Goal: Transaction & Acquisition: Obtain resource

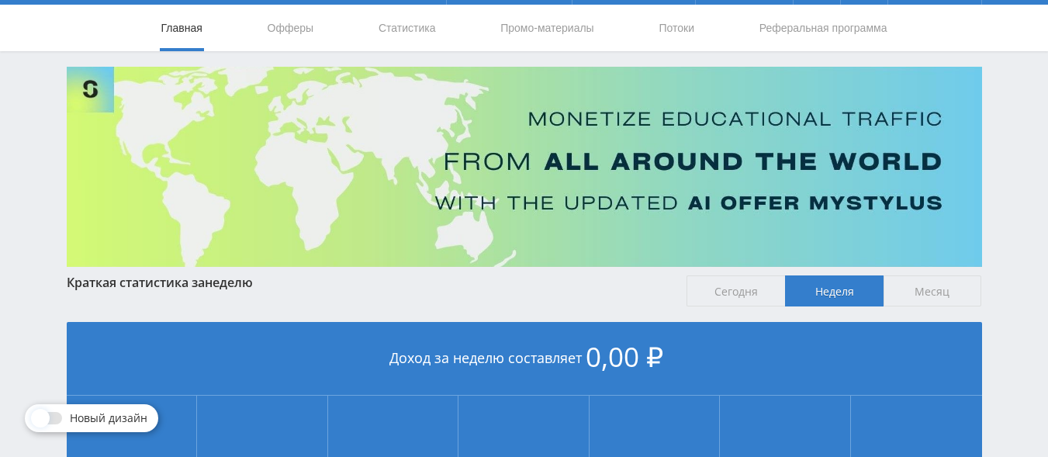
scroll to position [35, 0]
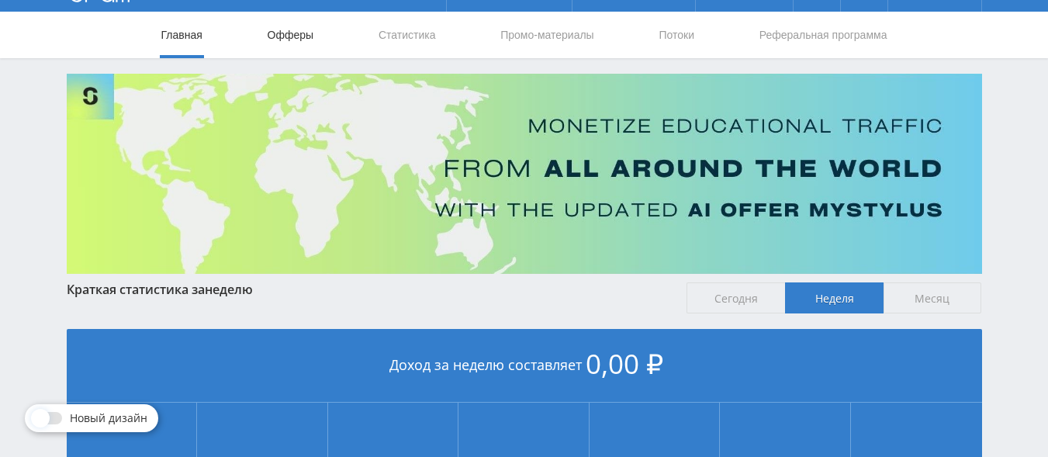
click at [299, 34] on link "Офферы" at bounding box center [291, 35] width 50 height 47
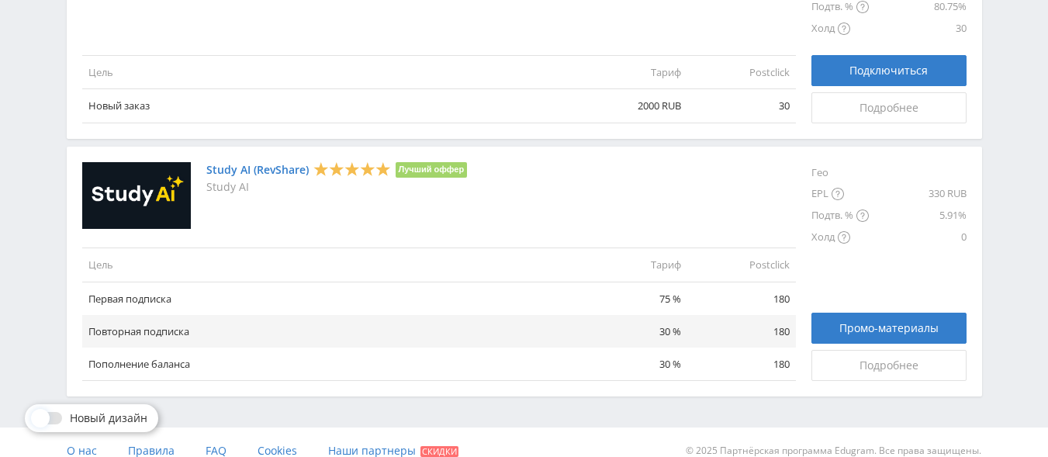
scroll to position [1949, 0]
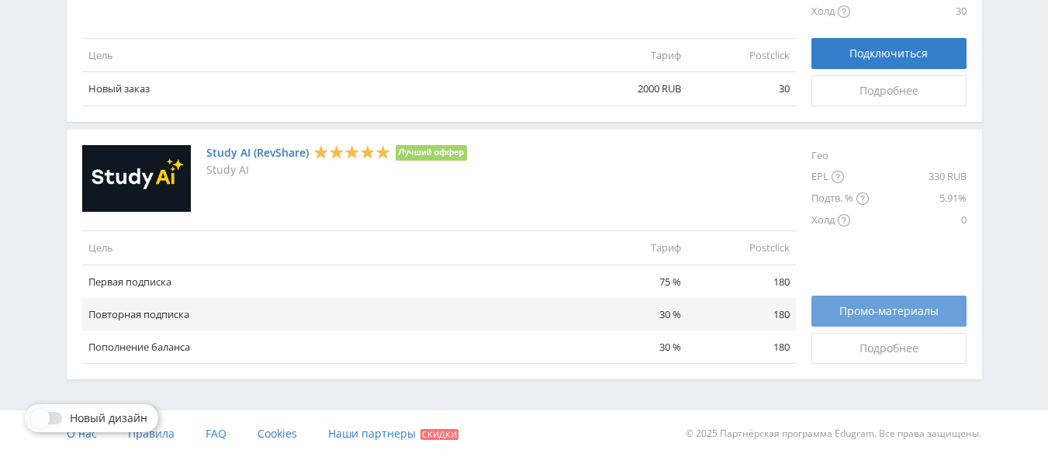
click at [865, 308] on span "Промо-материалы" at bounding box center [889, 311] width 99 height 12
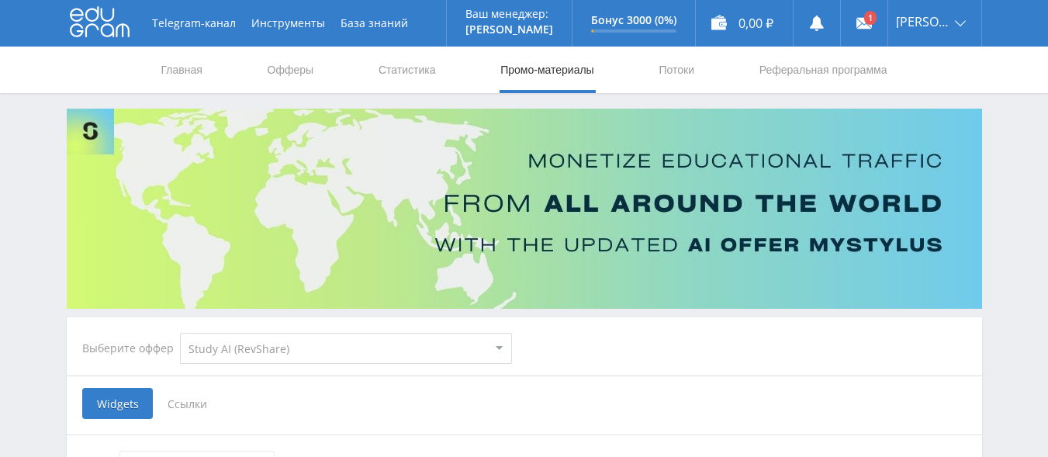
select select "376"
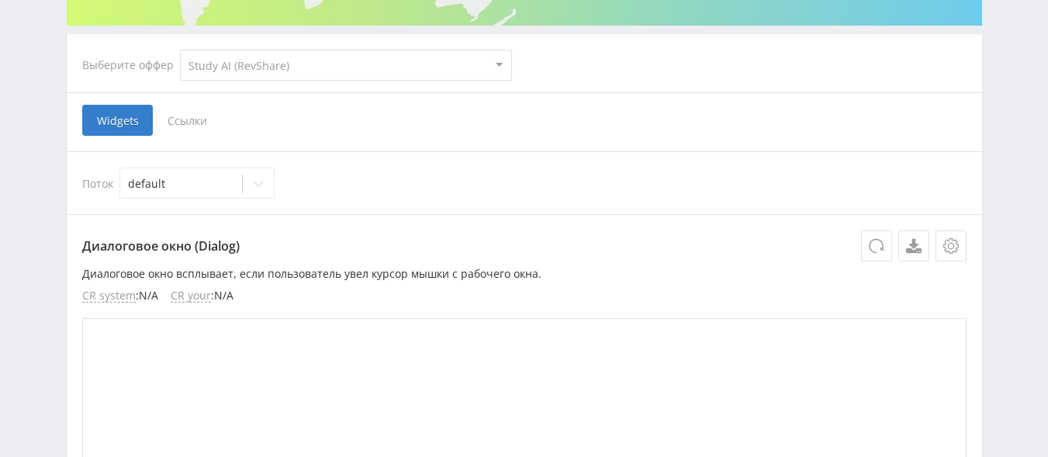
scroll to position [276, 0]
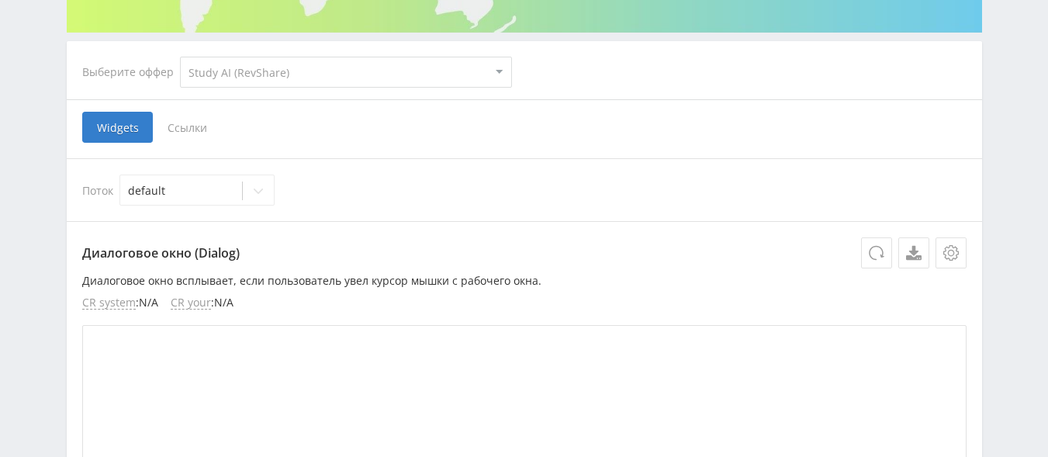
click at [188, 125] on span "Ссылки" at bounding box center [187, 127] width 69 height 31
click at [0, 0] on input "Ссылки" at bounding box center [0, 0] width 0 height 0
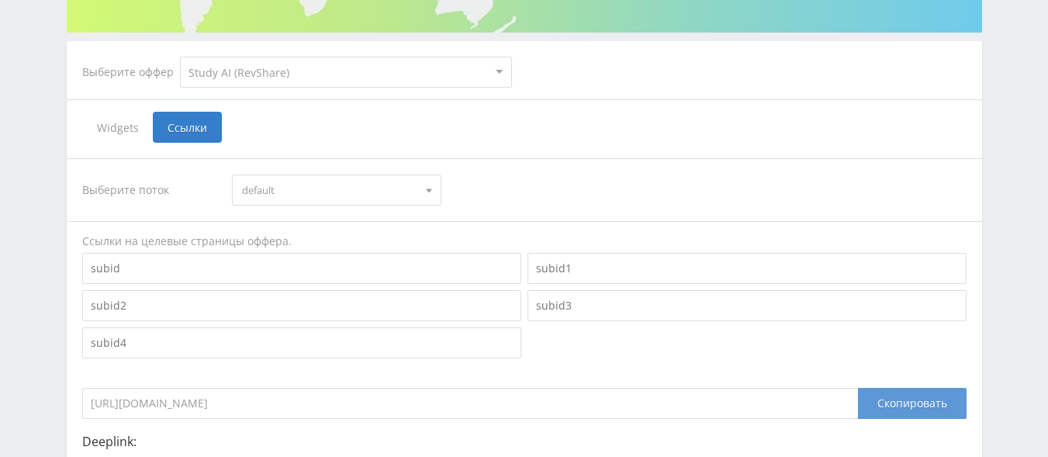
click at [905, 397] on div "Скопировать" at bounding box center [912, 403] width 109 height 31
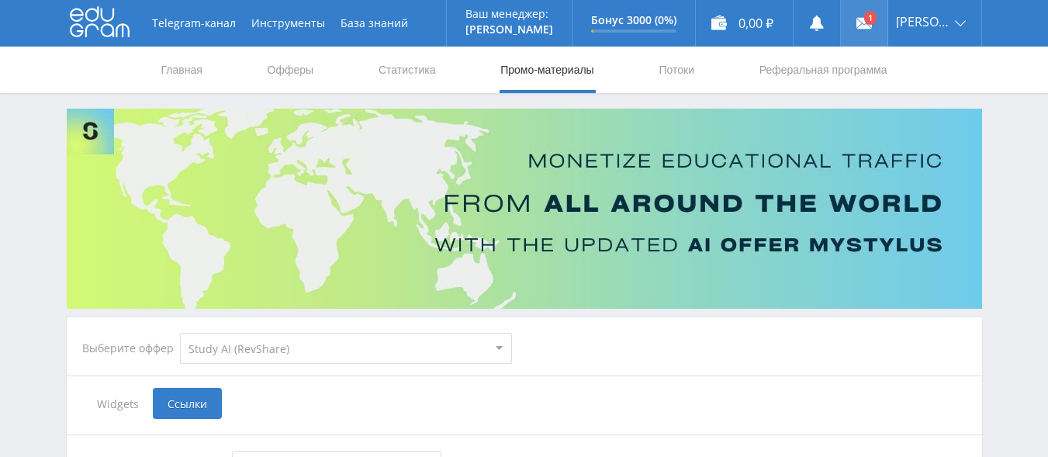
click at [859, 22] on use at bounding box center [865, 23] width 16 height 11
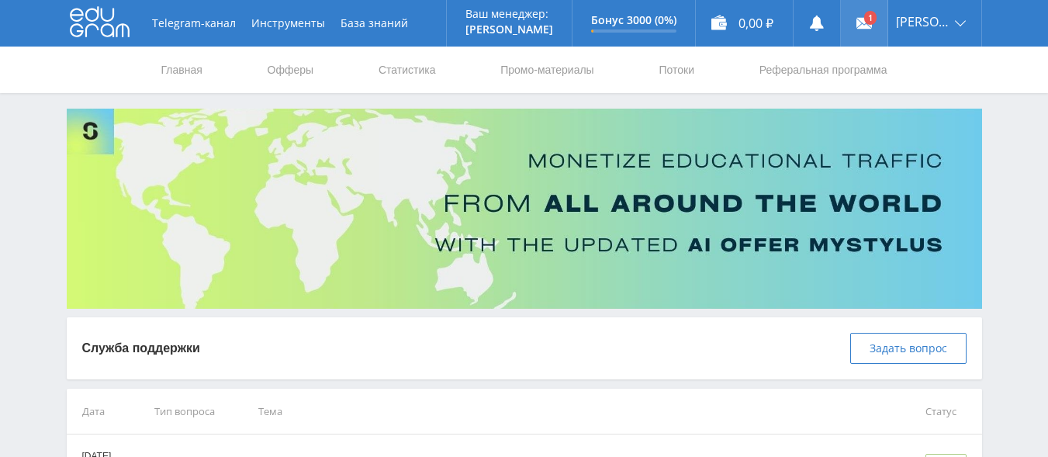
click at [859, 23] on use at bounding box center [865, 23] width 16 height 11
click at [185, 74] on link "Главная" at bounding box center [182, 70] width 44 height 47
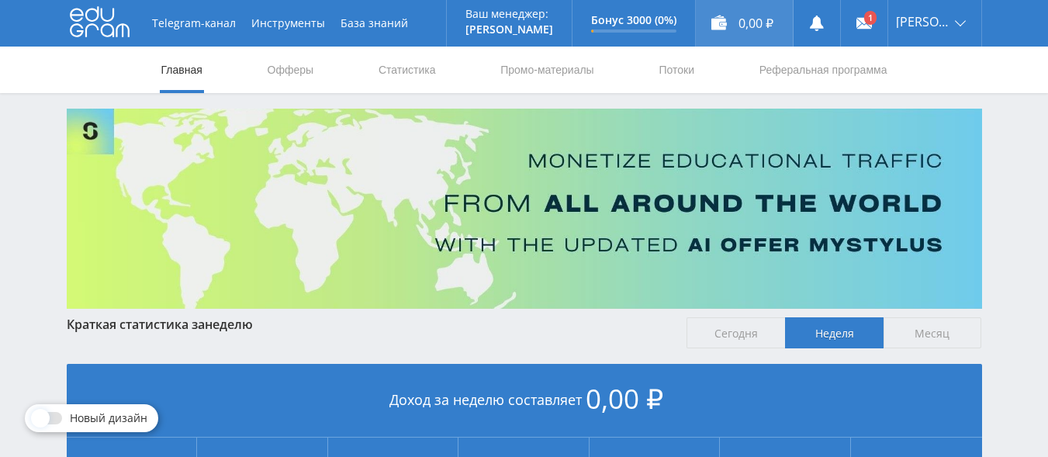
click at [722, 26] on div "0,00 ₽" at bounding box center [744, 23] width 97 height 47
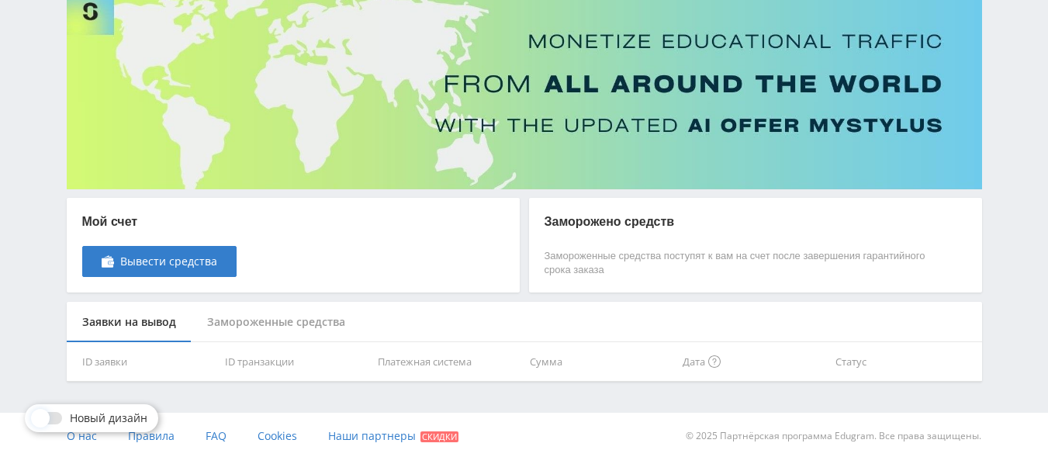
scroll to position [122, 0]
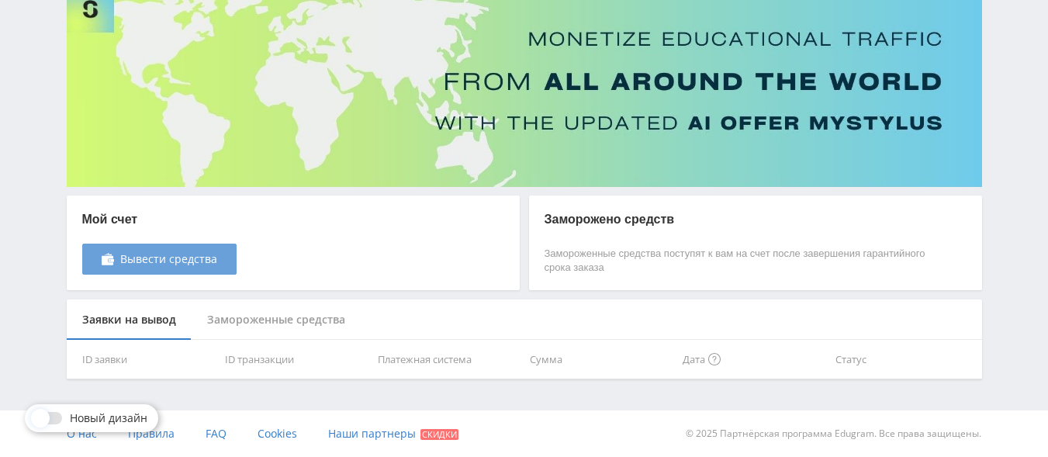
click at [153, 255] on span "Вывести средства" at bounding box center [168, 259] width 97 height 12
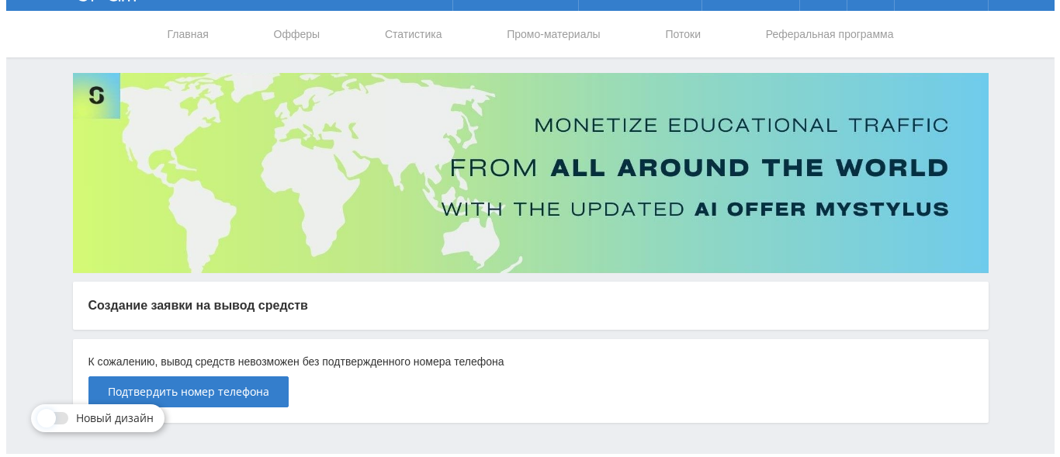
scroll to position [79, 0]
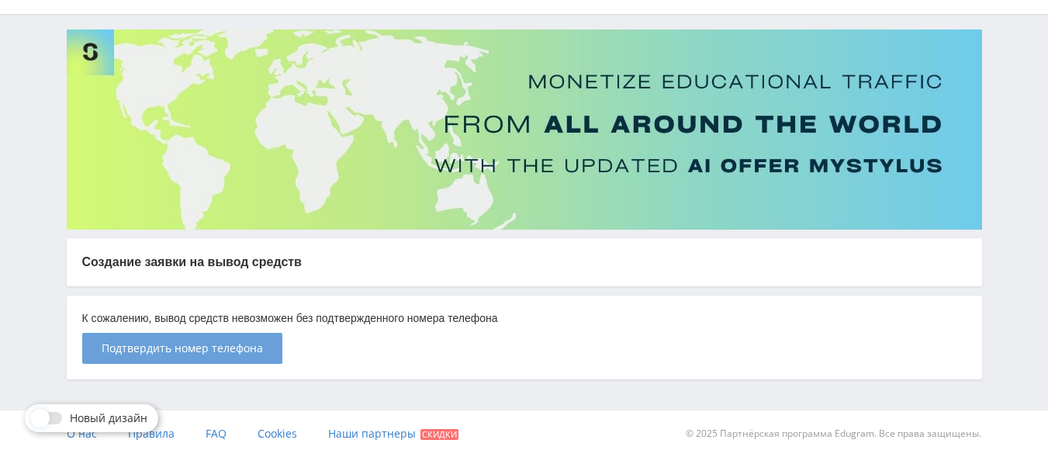
click at [204, 345] on span "Подтвердить номер телефона" at bounding box center [182, 348] width 161 height 12
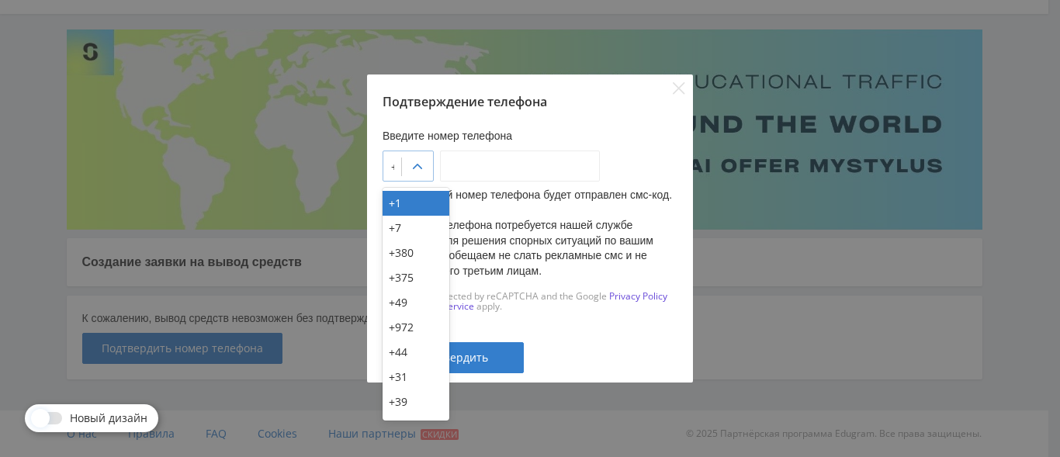
click at [422, 167] on icon at bounding box center [417, 166] width 9 height 5
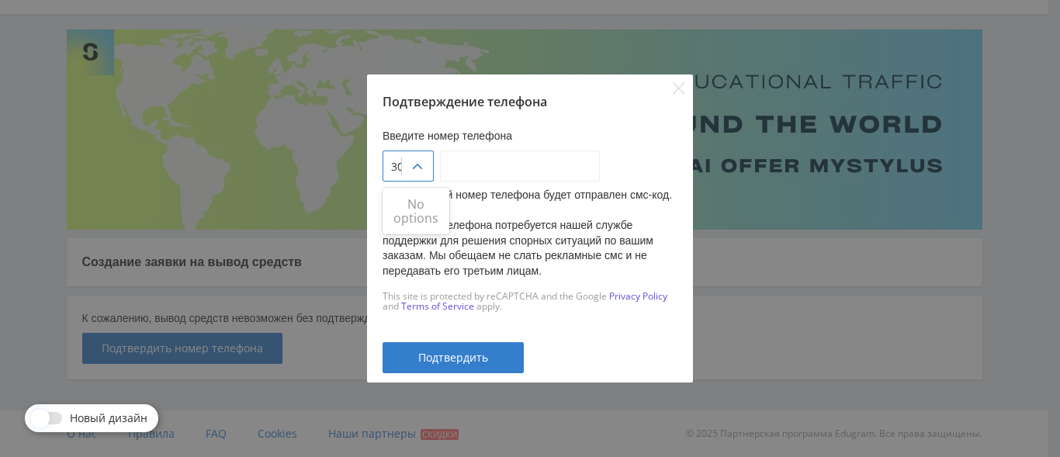
type input "30"
type input "___-___-__-__"
click at [472, 165] on input "___-___-__-__" at bounding box center [520, 166] width 160 height 31
